Goal: Transaction & Acquisition: Purchase product/service

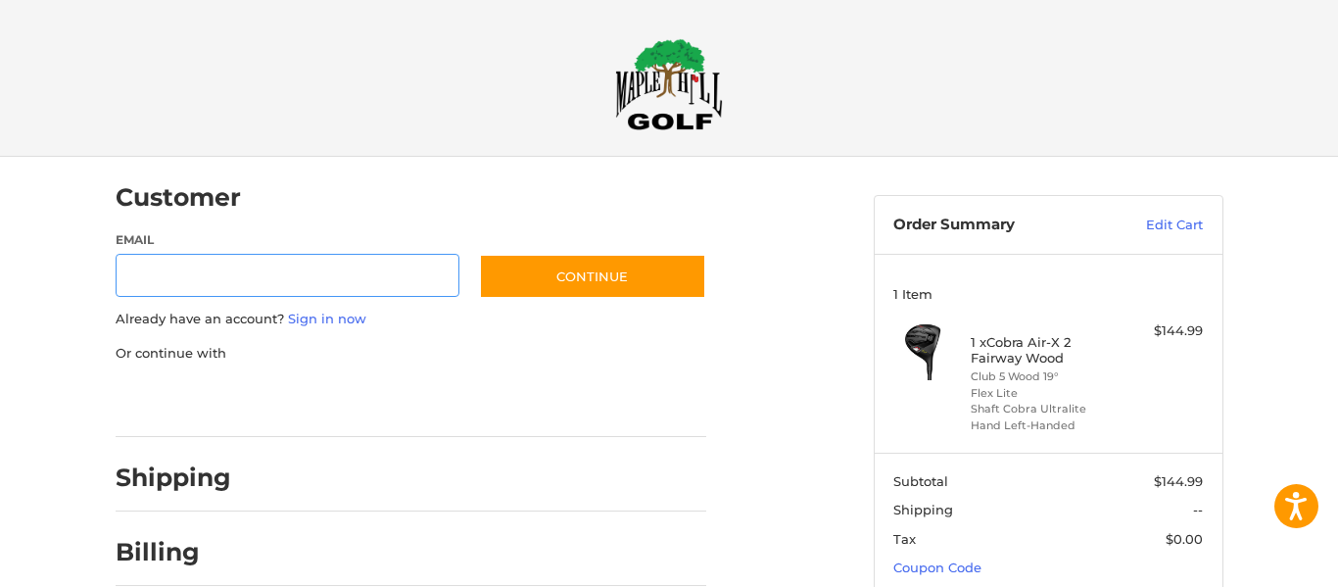
scroll to position [40, 0]
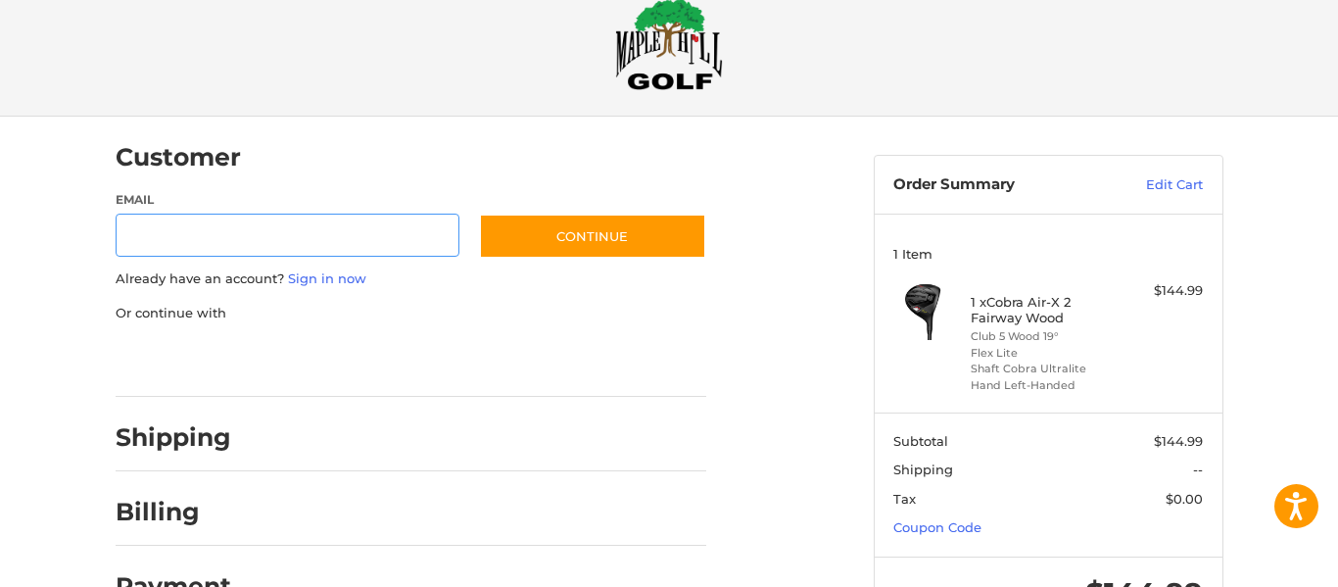
click at [304, 249] on input "Email" at bounding box center [288, 236] width 345 height 44
type input "**********"
click at [324, 276] on link "Sign in now" at bounding box center [327, 278] width 78 height 16
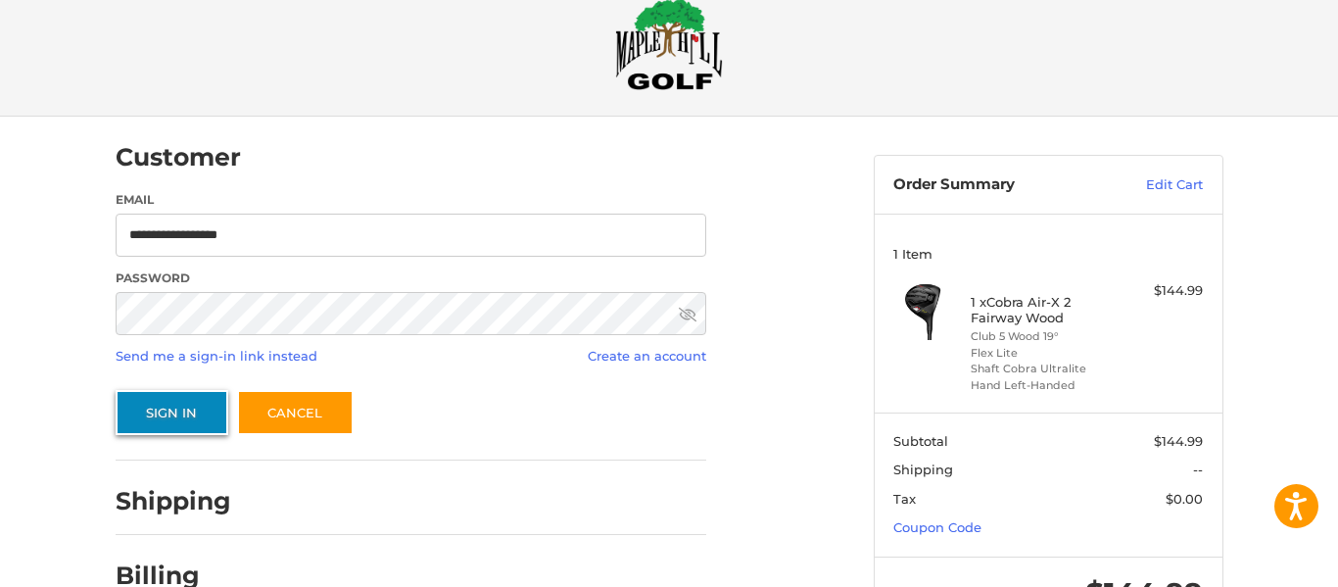
click at [178, 409] on button "Sign In" at bounding box center [172, 412] width 113 height 45
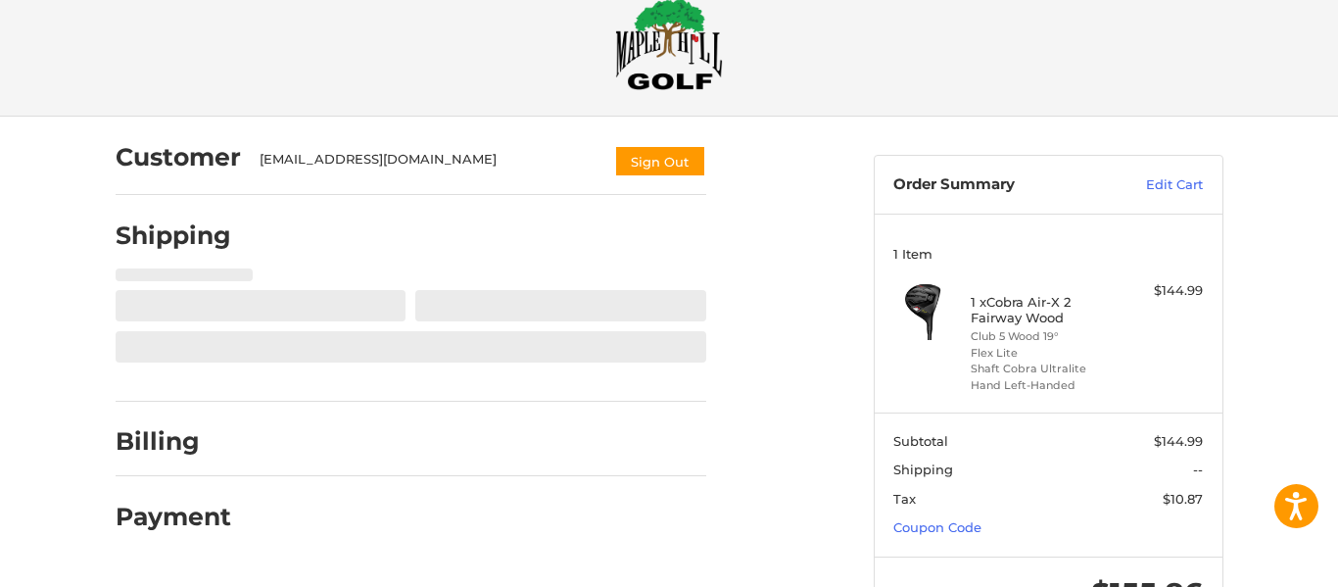
select select "**"
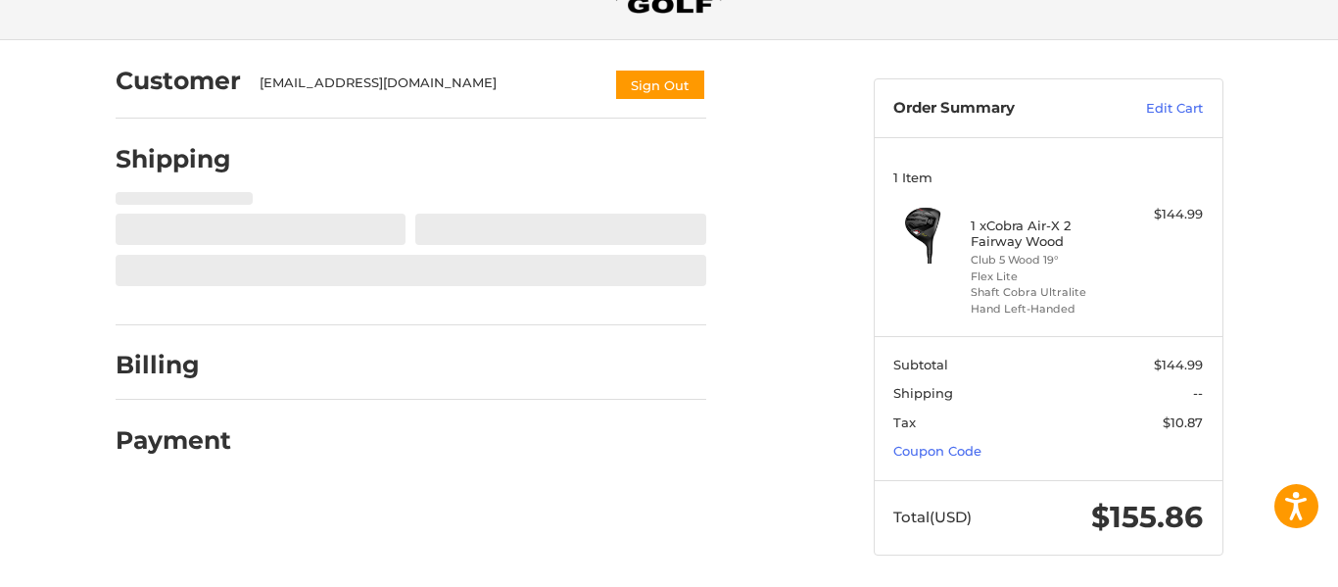
scroll to position [118, 0]
select select "**"
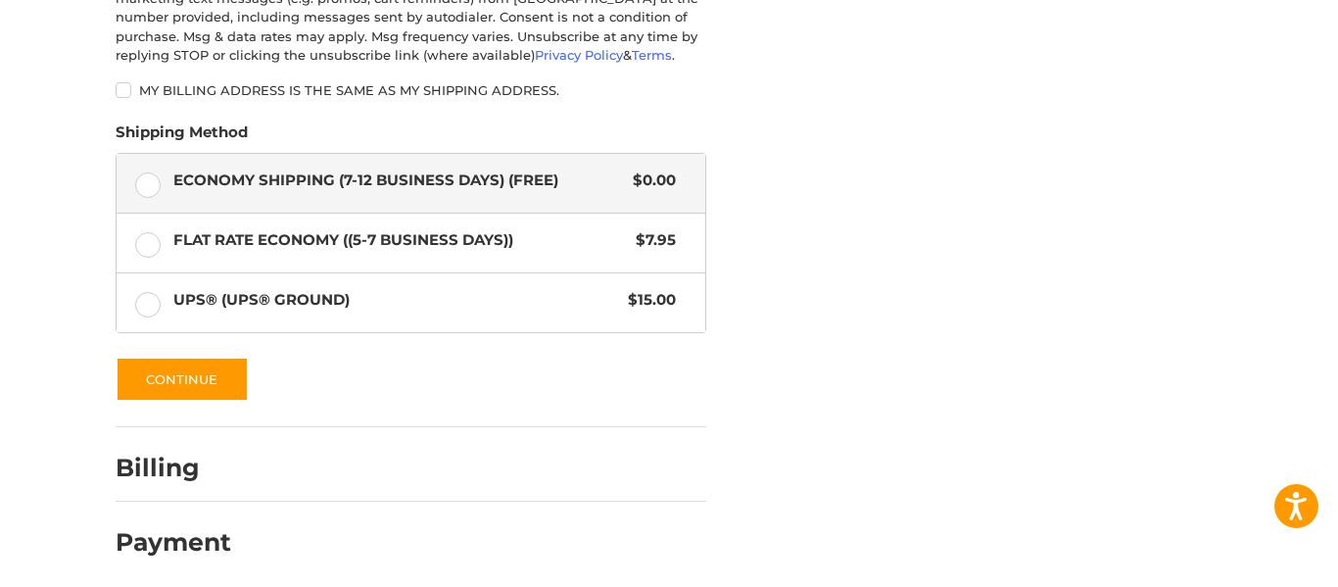
scroll to position [1066, 0]
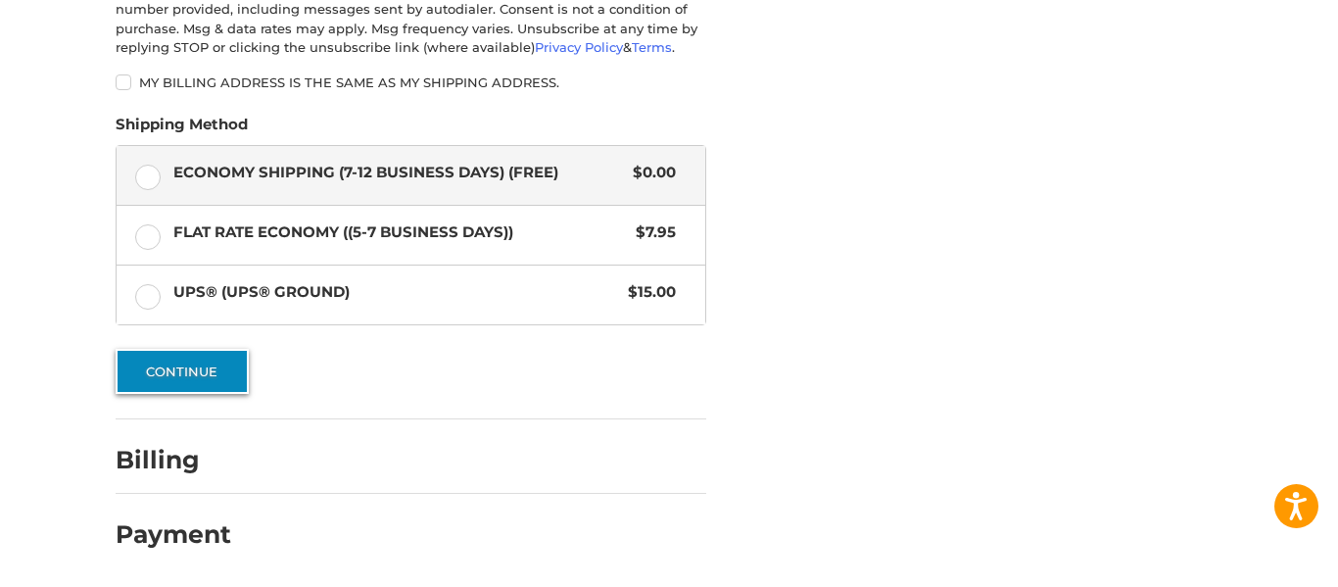
click at [185, 368] on button "Continue" at bounding box center [182, 371] width 133 height 45
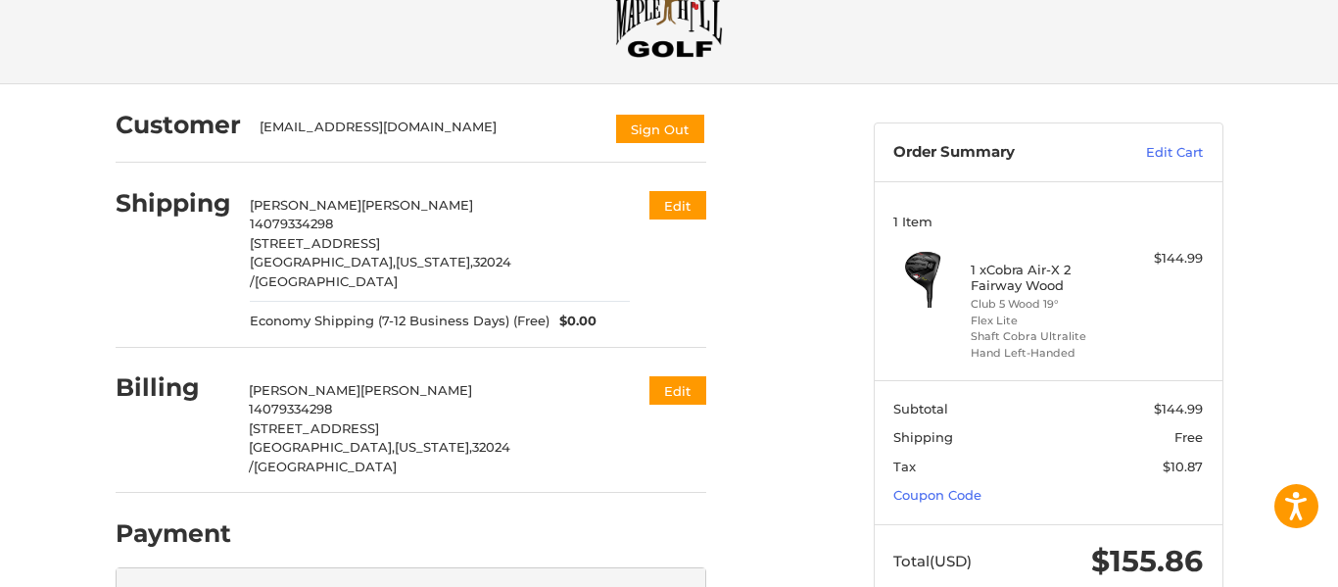
scroll to position [92, 0]
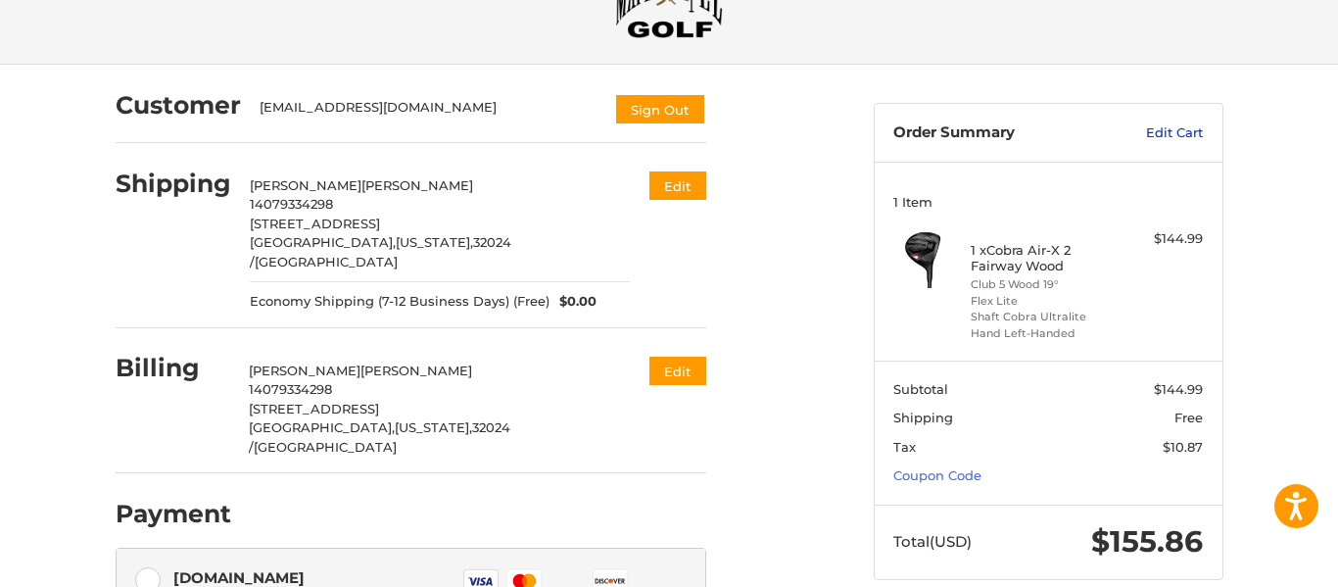
click at [1169, 132] on link "Edit Cart" at bounding box center [1153, 133] width 99 height 20
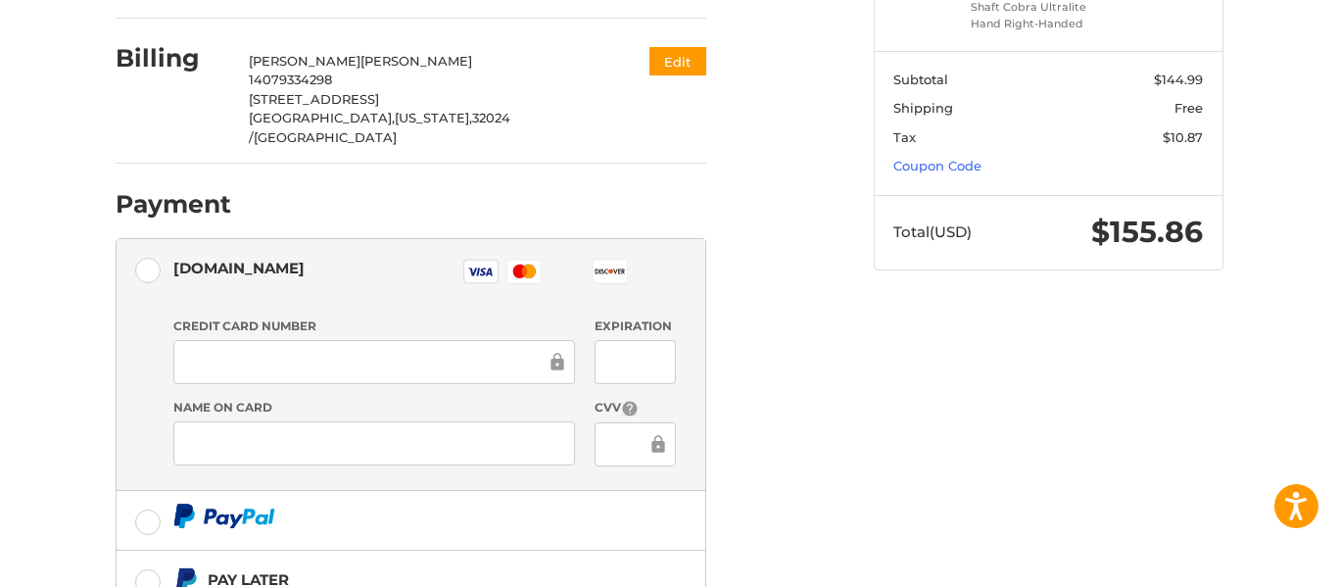
scroll to position [426, 0]
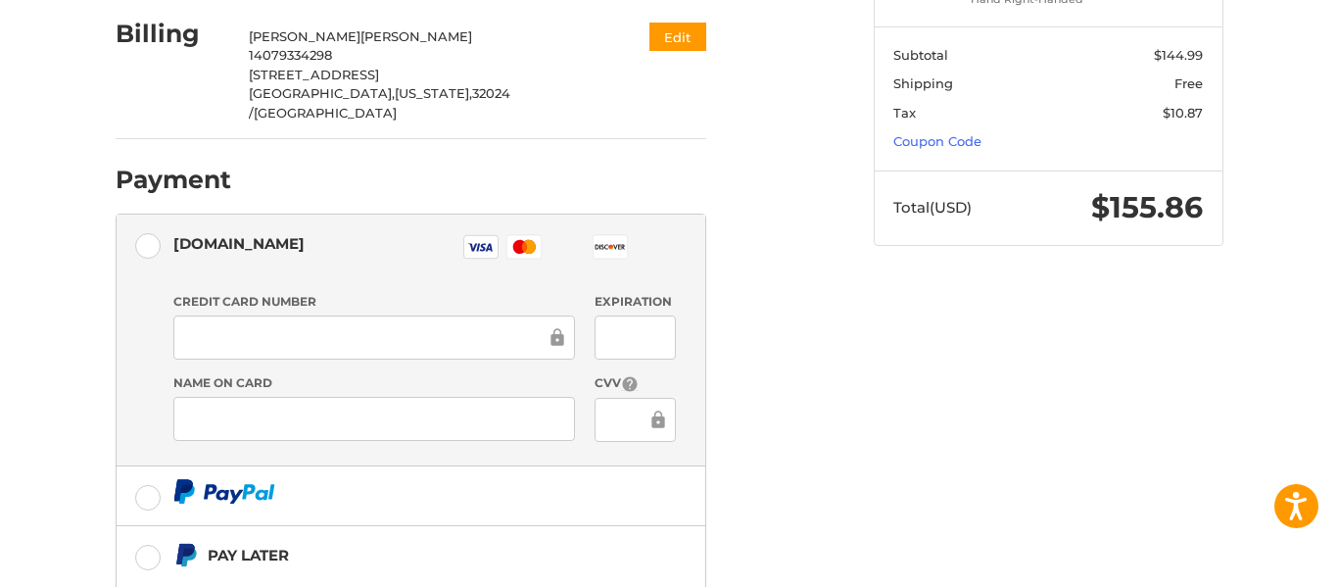
click at [532, 240] on icon at bounding box center [530, 247] width 12 height 14
click at [526, 242] on icon at bounding box center [524, 247] width 5 height 11
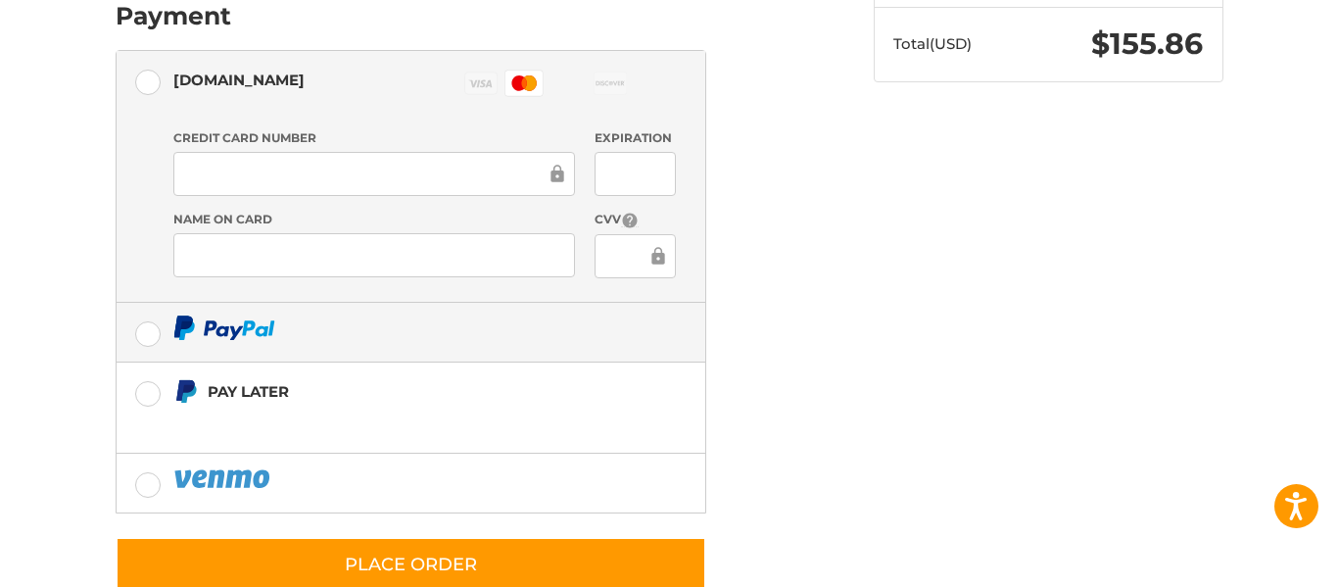
scroll to position [591, 0]
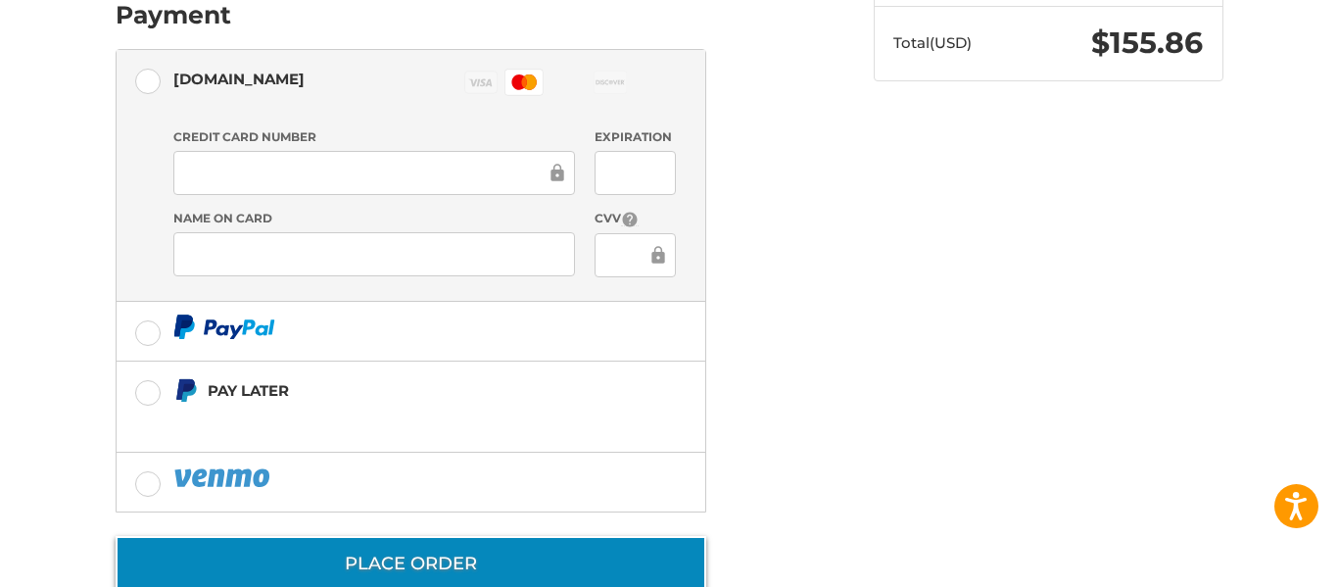
click at [492, 536] on button "Place Order" at bounding box center [411, 564] width 591 height 56
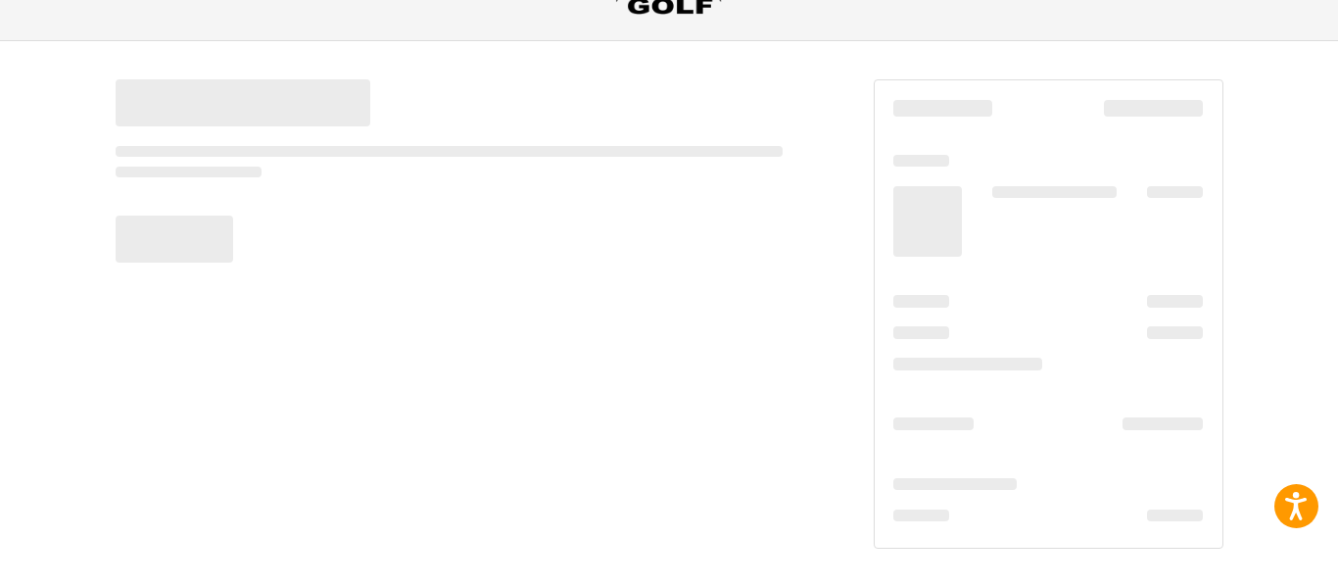
scroll to position [116, 0]
